Goal: Information Seeking & Learning: Learn about a topic

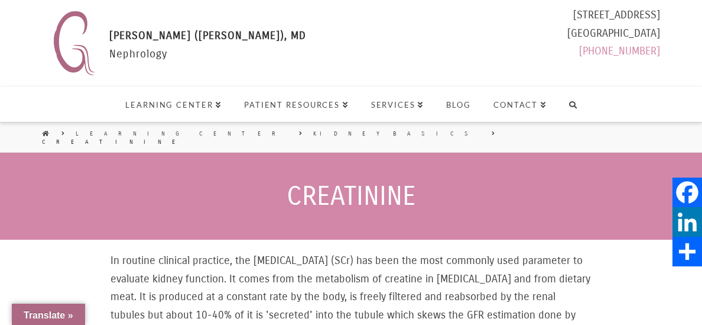
select select "Language Translate Widget"
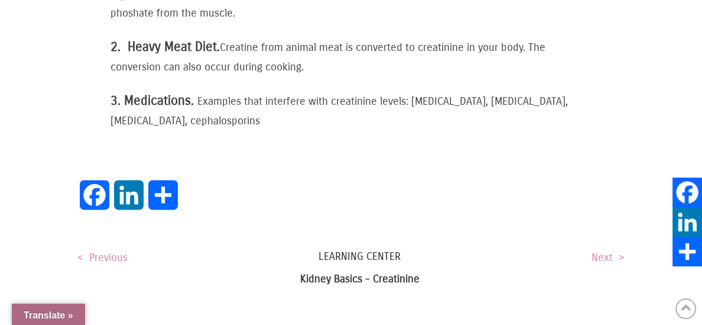
scroll to position [1471, 0]
click at [600, 250] on link "Next >" at bounding box center [608, 256] width 33 height 13
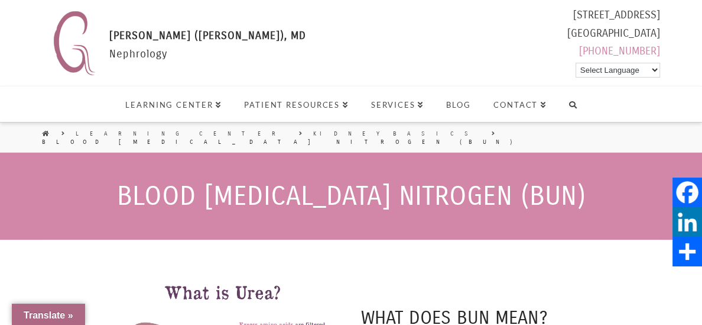
select select "Language Translate Widget"
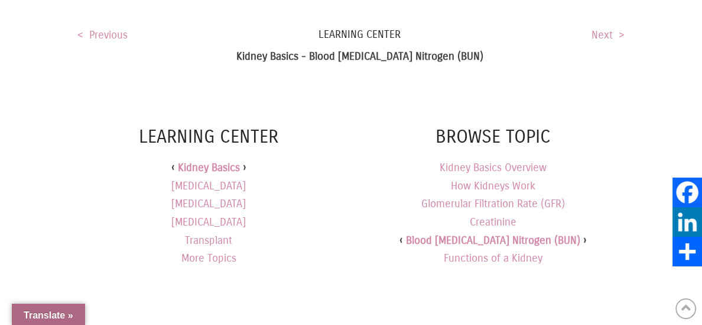
scroll to position [1204, 0]
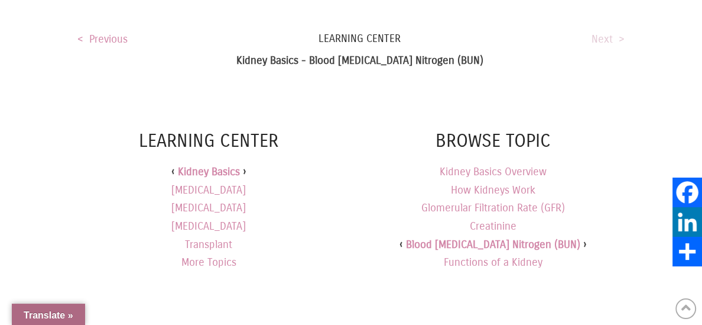
click at [605, 33] on link "Next >" at bounding box center [608, 39] width 33 height 13
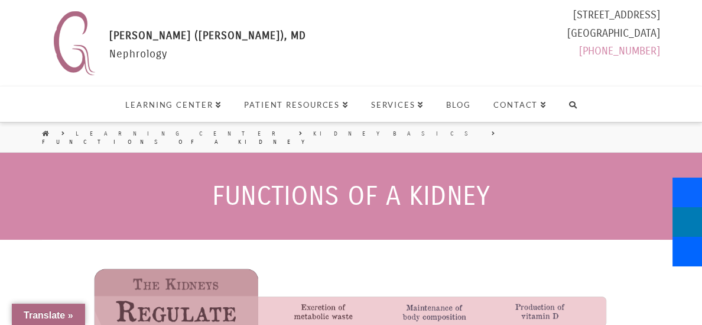
select select "Language Translate Widget"
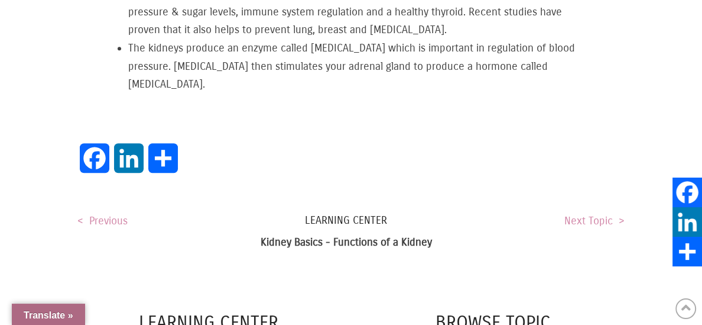
scroll to position [986, 0]
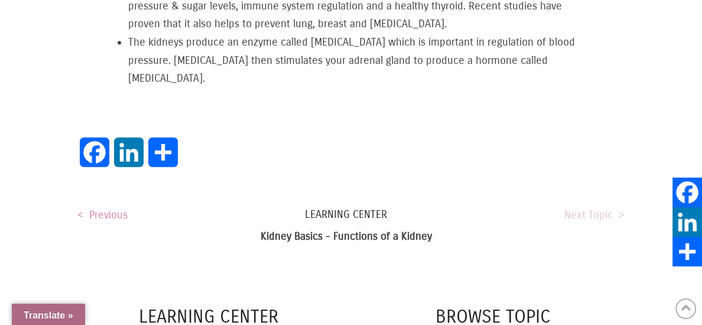
click at [592, 208] on link "Next Topic >" at bounding box center [595, 214] width 60 height 13
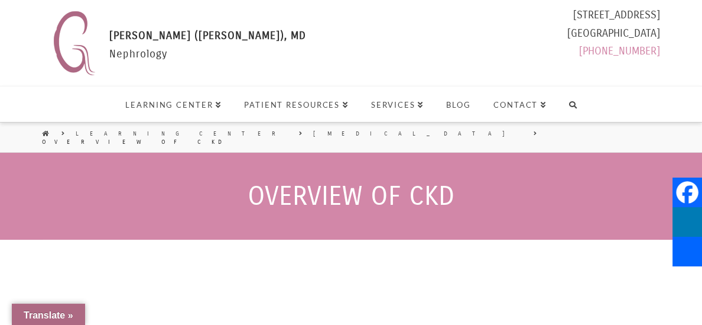
select select "Language Translate Widget"
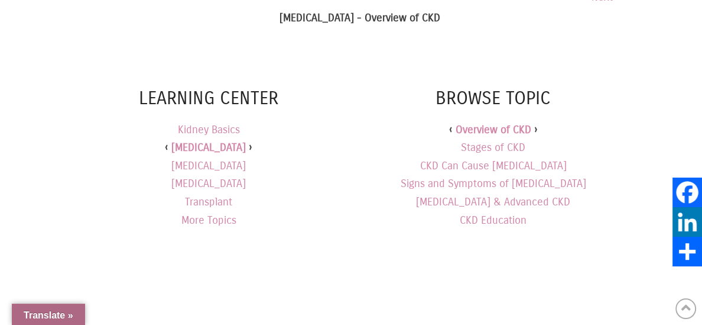
scroll to position [1203, 0]
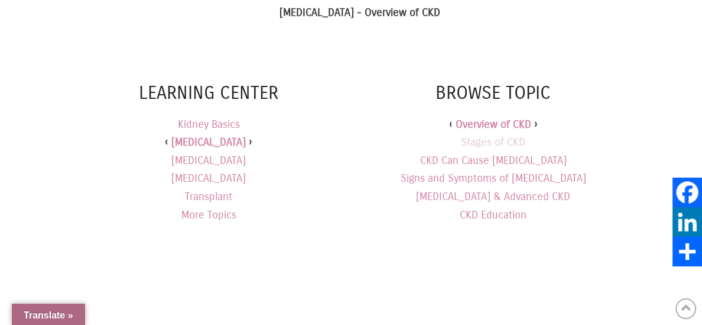
click at [465, 138] on link "Stages of CKD" at bounding box center [493, 141] width 64 height 13
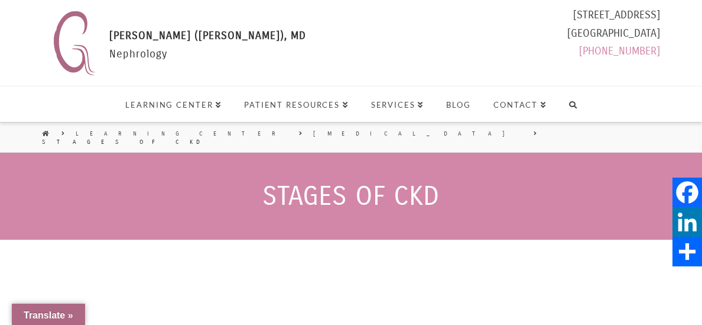
select select "Language Translate Widget"
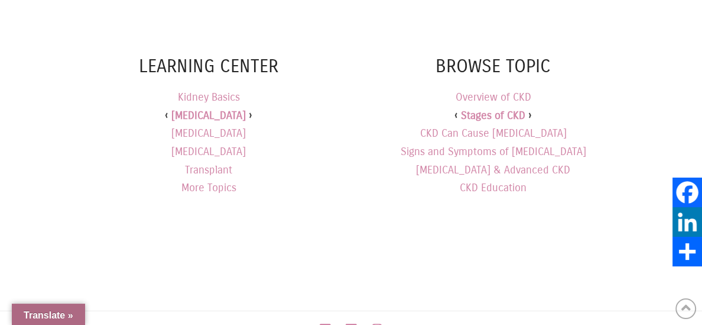
scroll to position [2496, 0]
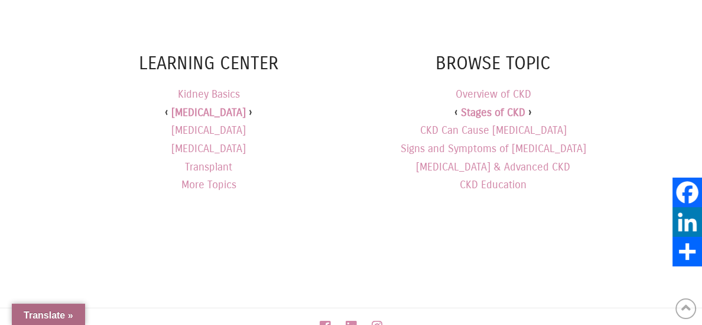
click at [464, 142] on link "Signs and Symptoms of [MEDICAL_DATA]" at bounding box center [494, 148] width 186 height 13
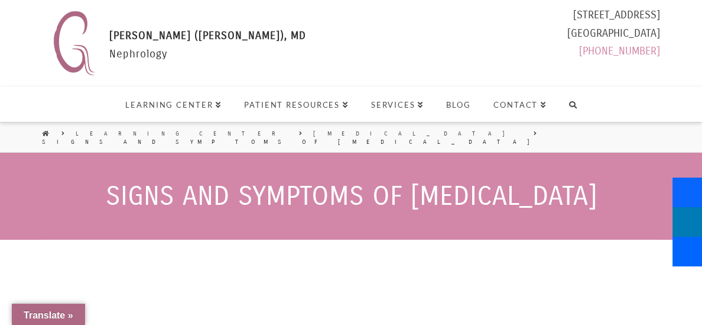
select select "Language Translate Widget"
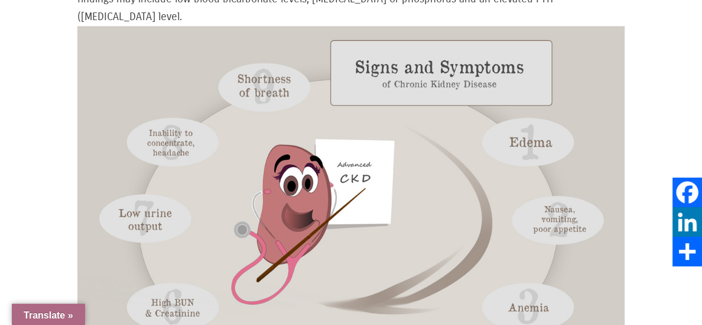
scroll to position [569, 0]
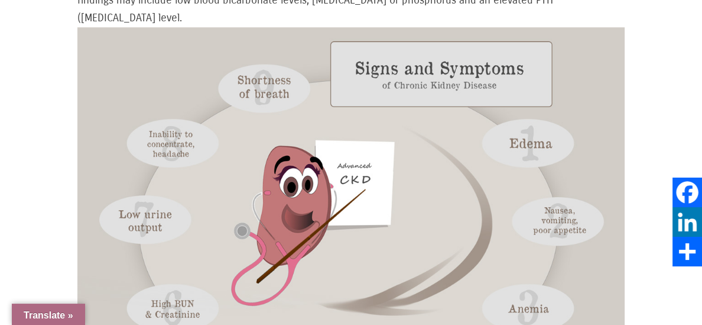
click at [153, 210] on img at bounding box center [350, 218] width 547 height 383
